Goal: Information Seeking & Learning: Check status

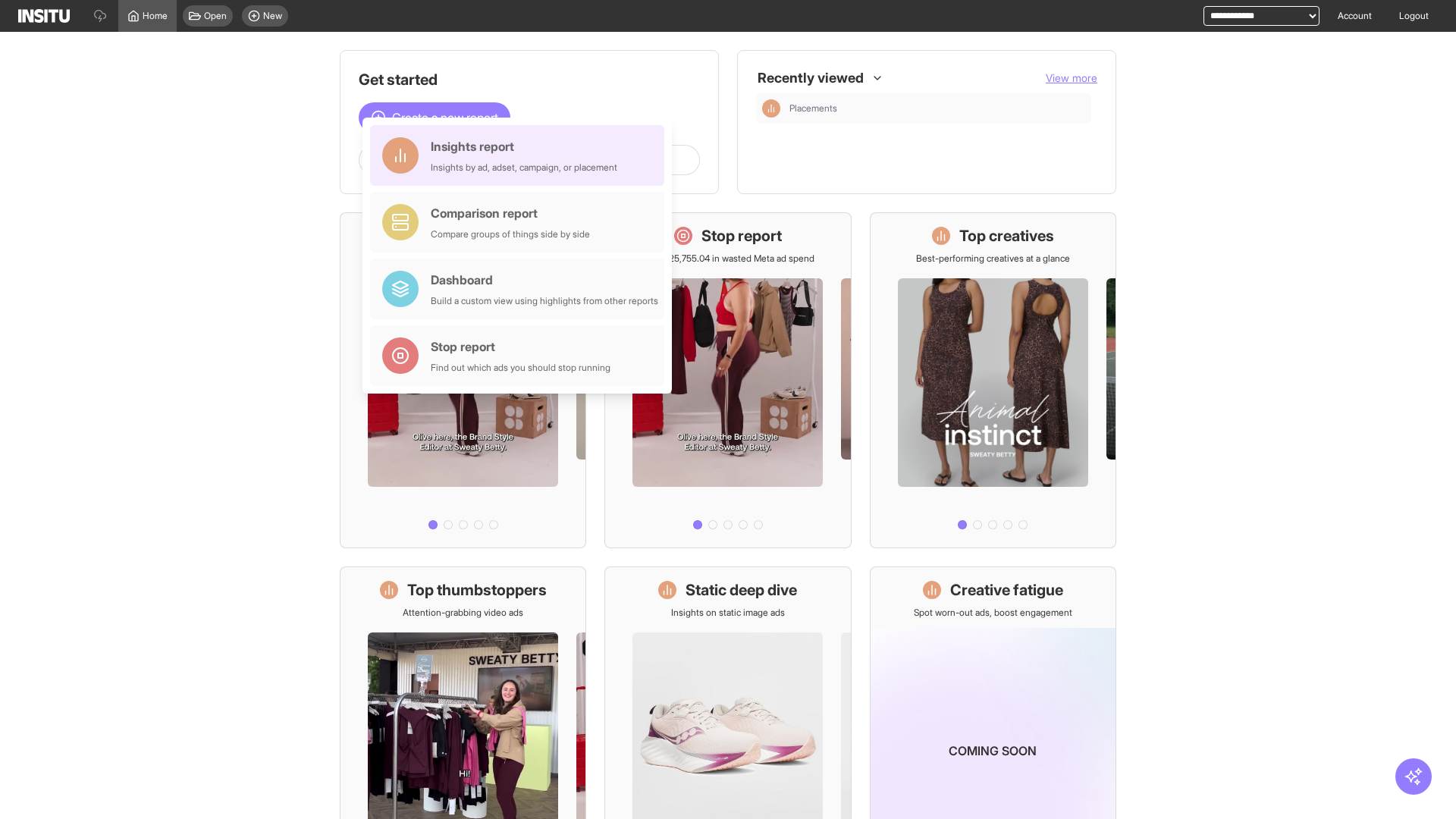
click at [521, 156] on div "Insights report Insights by ad, adset, campaign, or placement" at bounding box center [524, 155] width 187 height 37
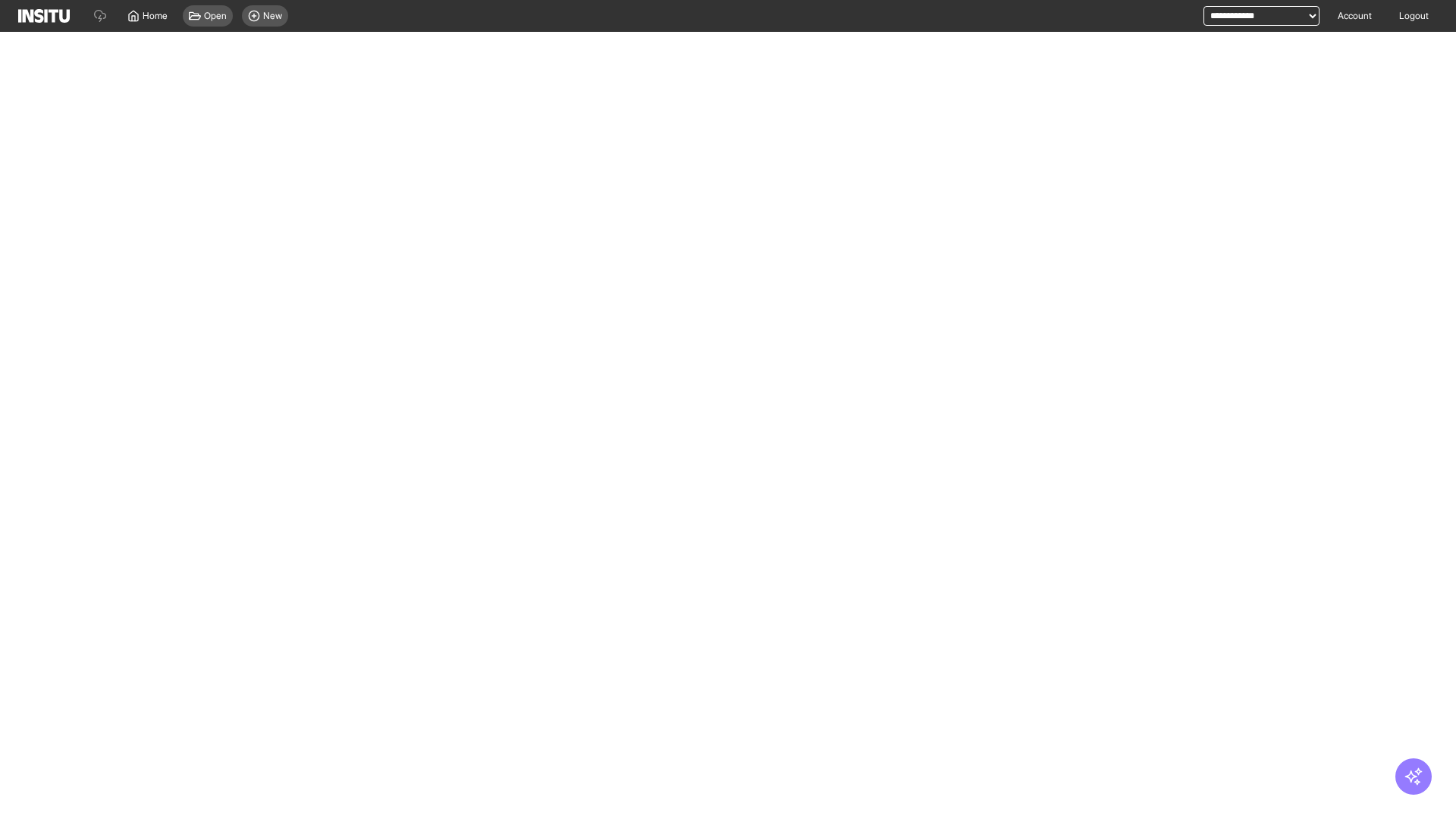
select select "**"
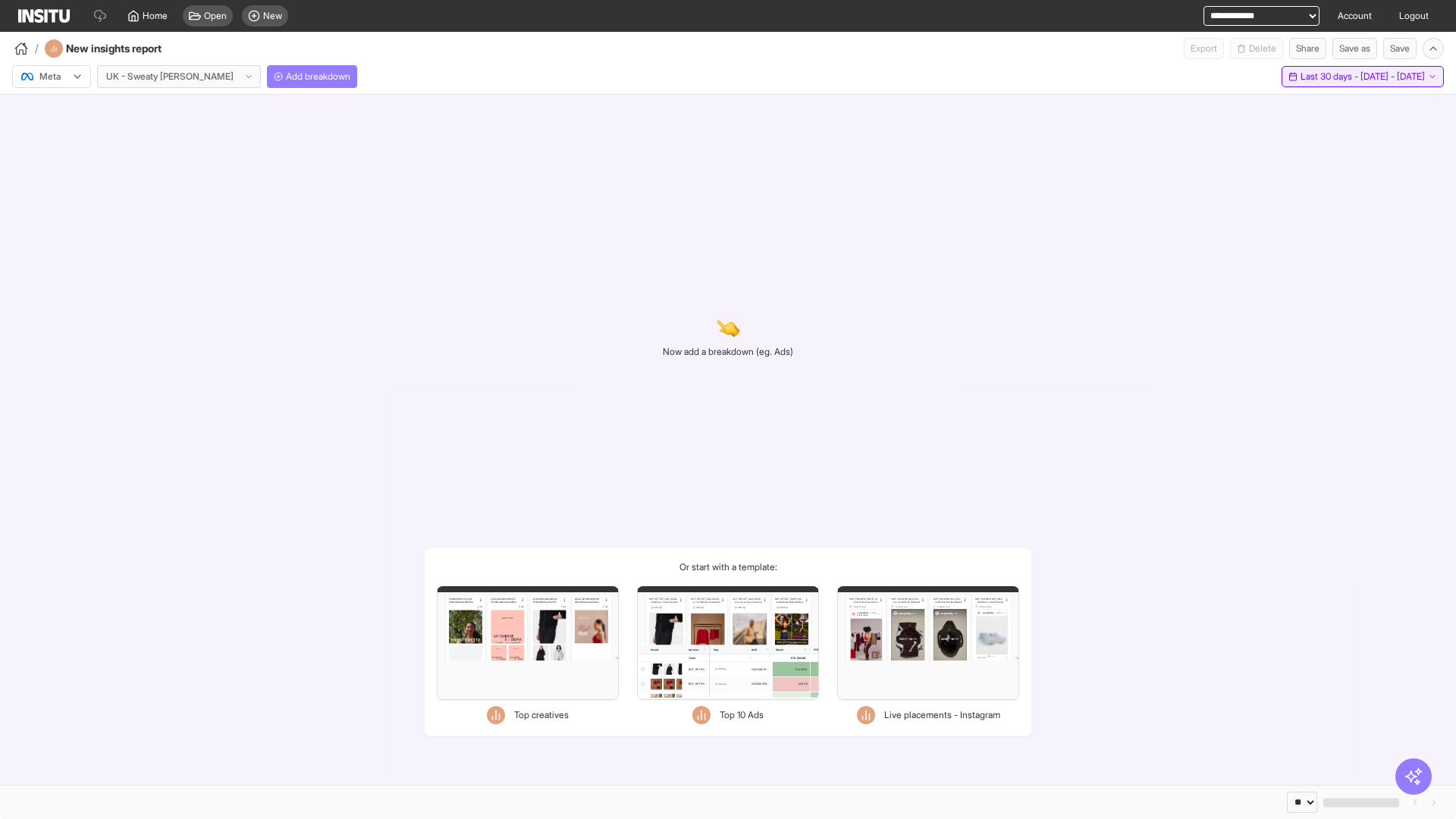
click at [1331, 77] on span "Last 30 days - [DATE] - [DATE]" at bounding box center [1362, 77] width 125 height 12
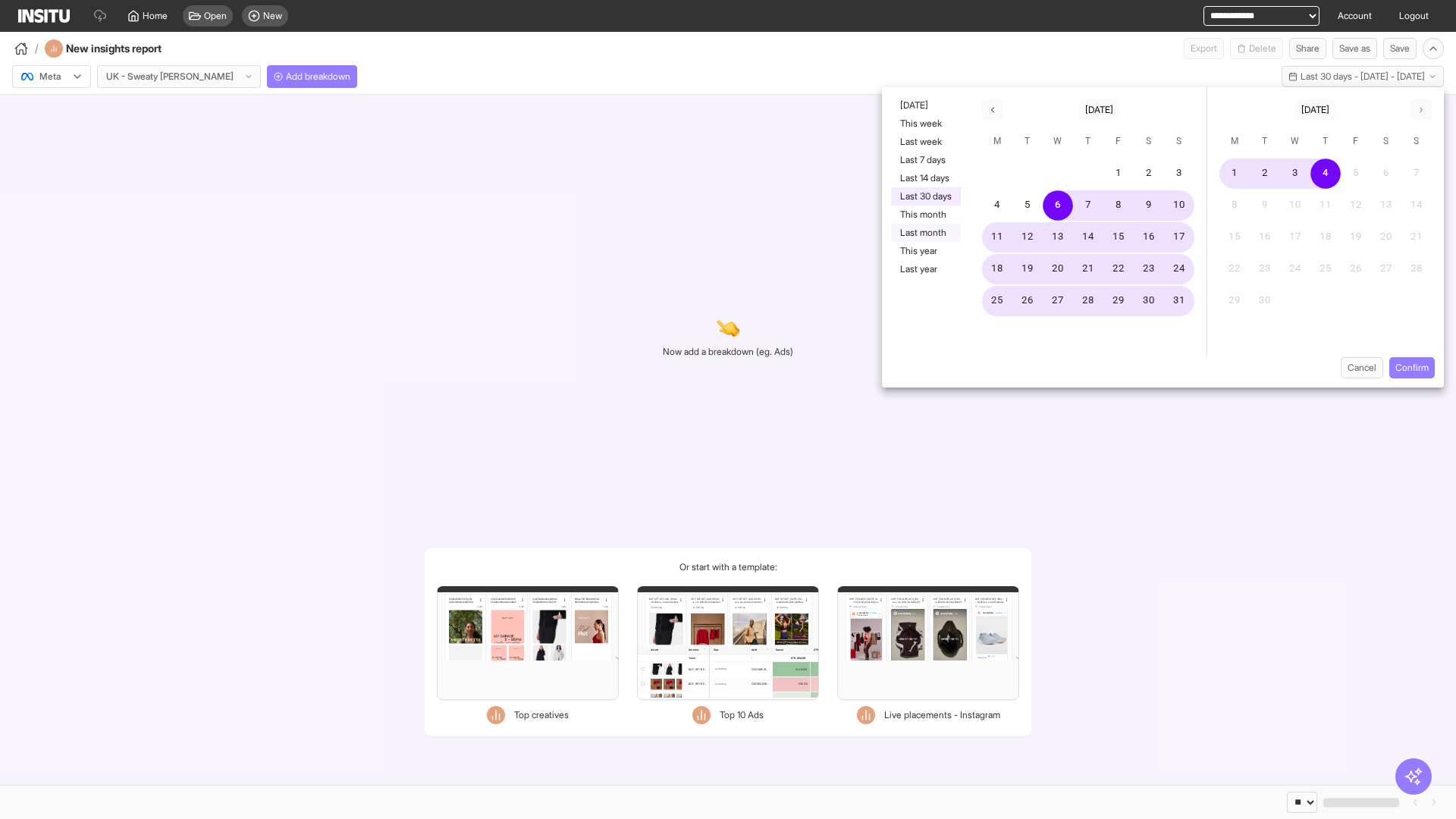
click at [925, 233] on button "Last month" at bounding box center [926, 233] width 70 height 18
